Goal: Information Seeking & Learning: Understand process/instructions

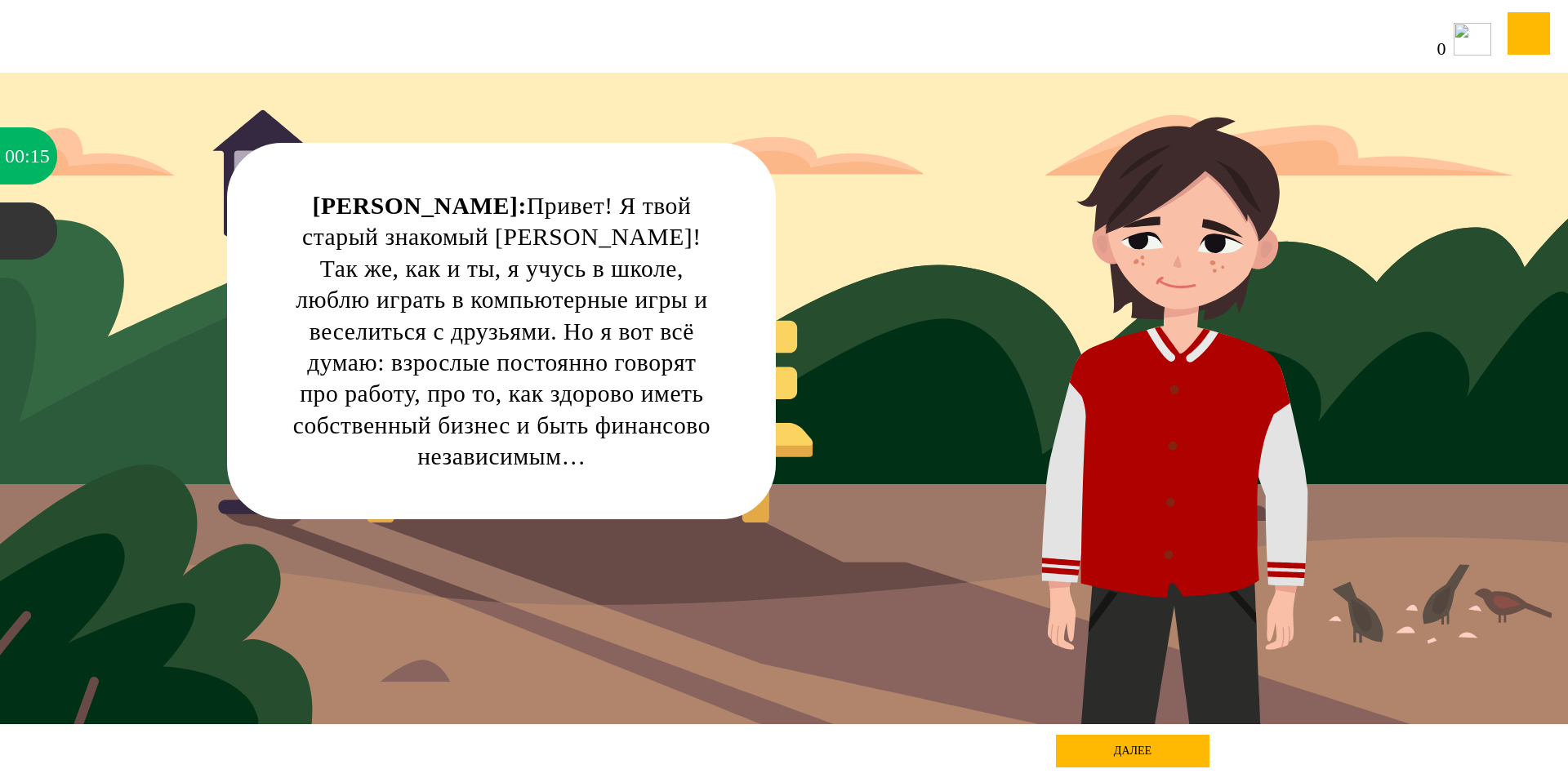
click at [1078, 748] on div "далее" at bounding box center [1132, 751] width 153 height 33
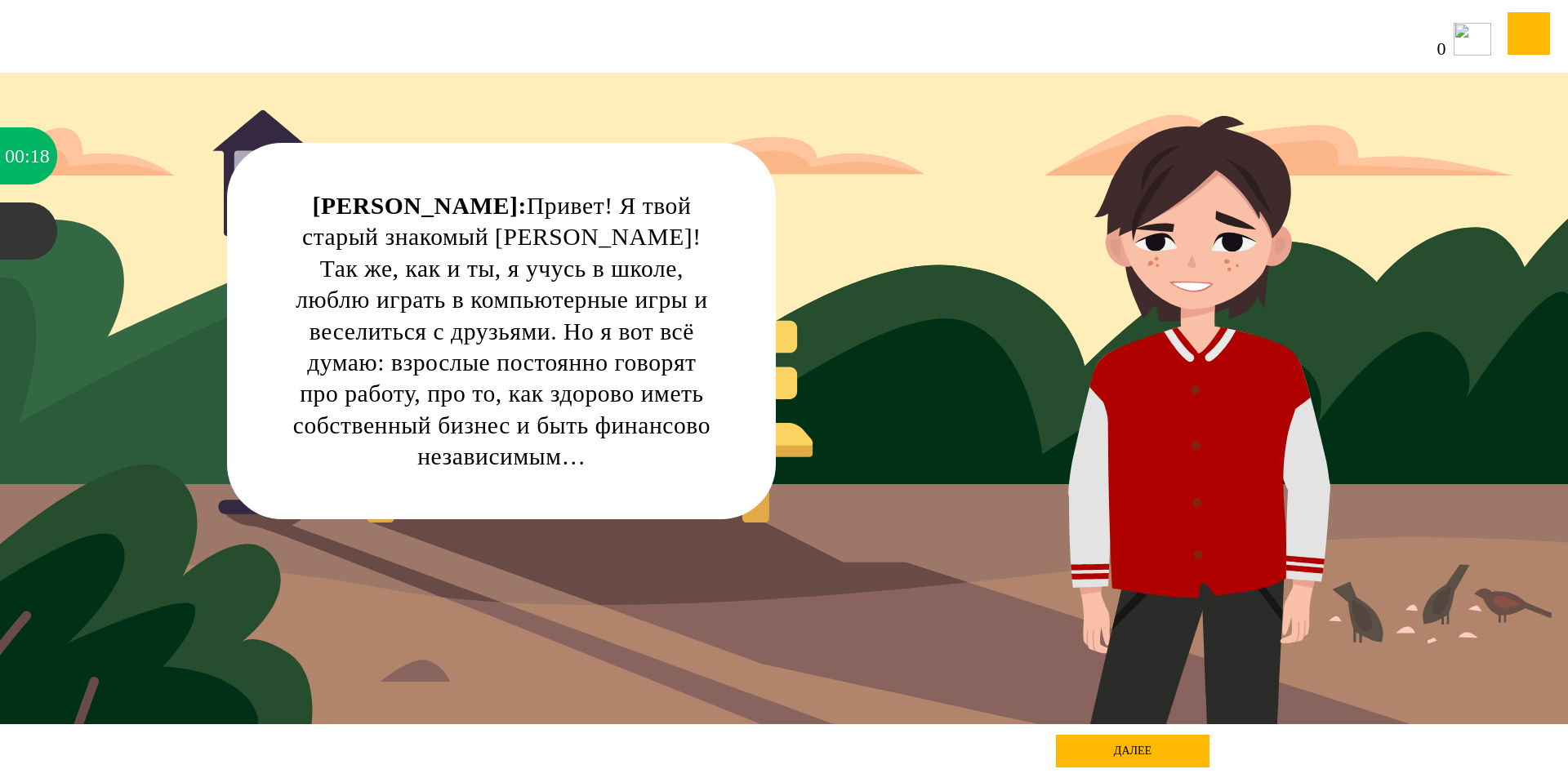
click at [1163, 748] on div "далее" at bounding box center [1132, 751] width 153 height 33
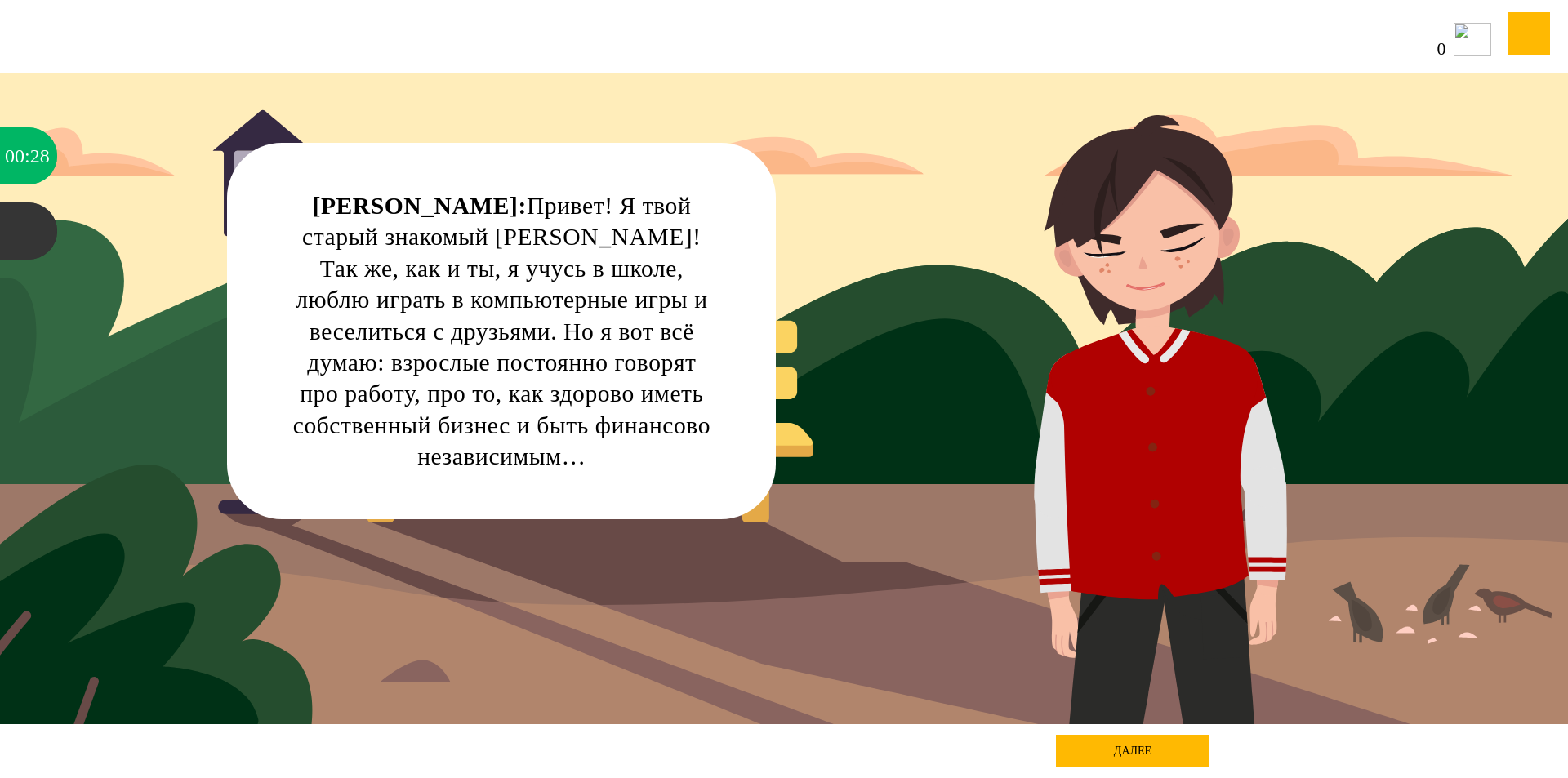
click at [1116, 757] on div "далее" at bounding box center [1132, 751] width 153 height 33
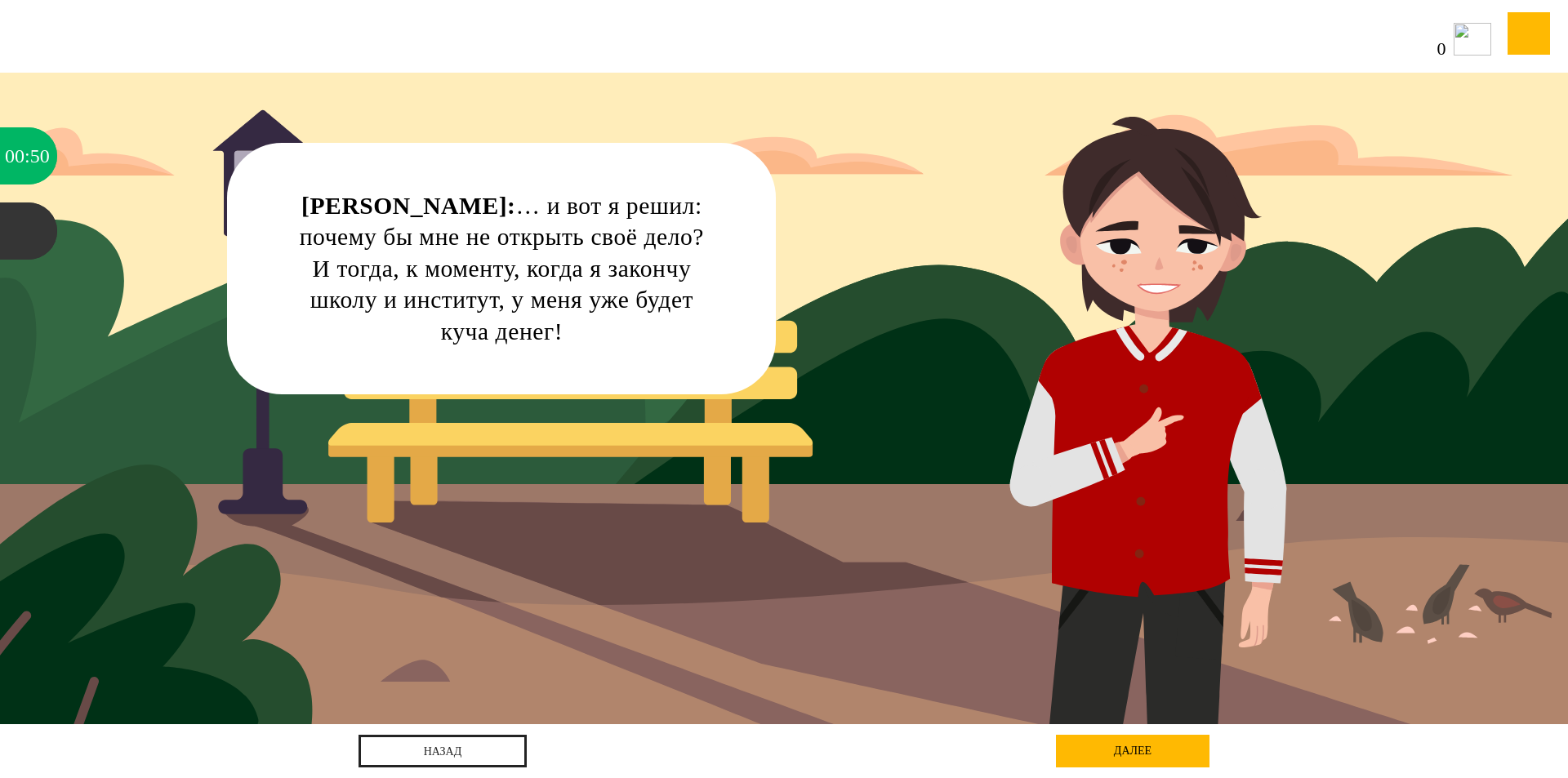
click at [1112, 749] on div "далее" at bounding box center [1132, 751] width 153 height 33
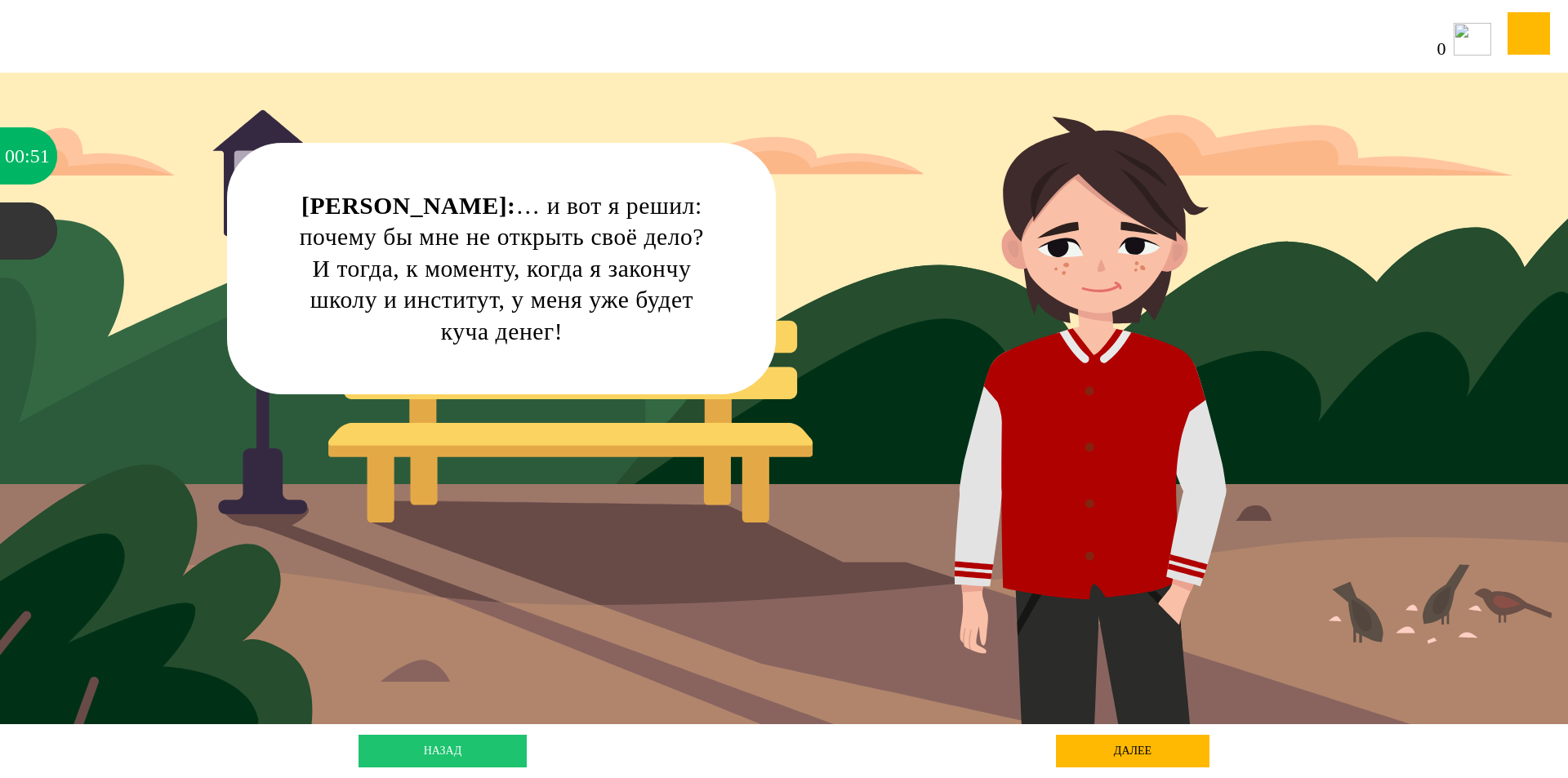
click at [464, 741] on link "назад" at bounding box center [442, 751] width 168 height 33
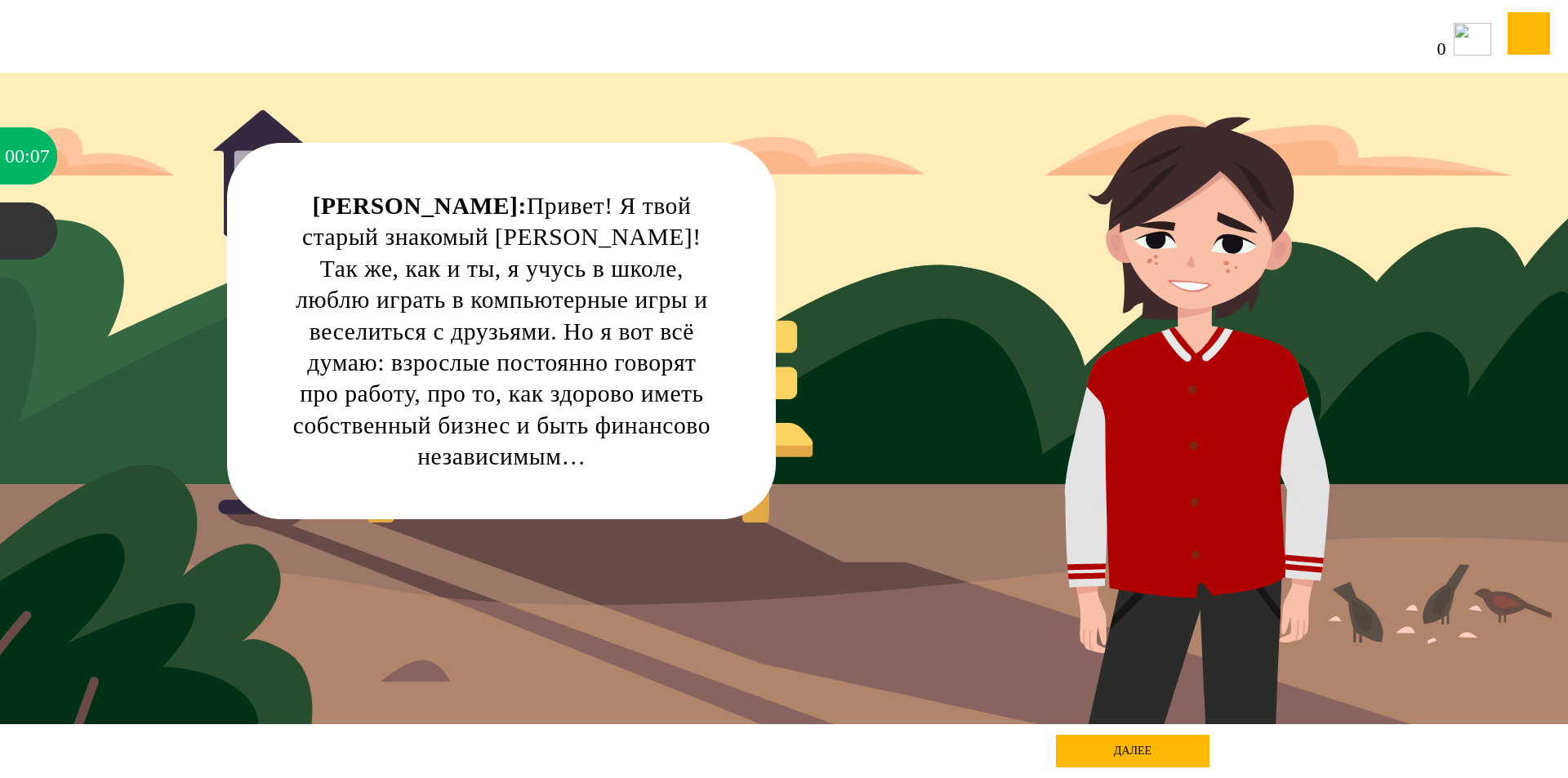
click at [1139, 745] on div "далее" at bounding box center [1132, 751] width 153 height 33
